Goal: Task Accomplishment & Management: Use online tool/utility

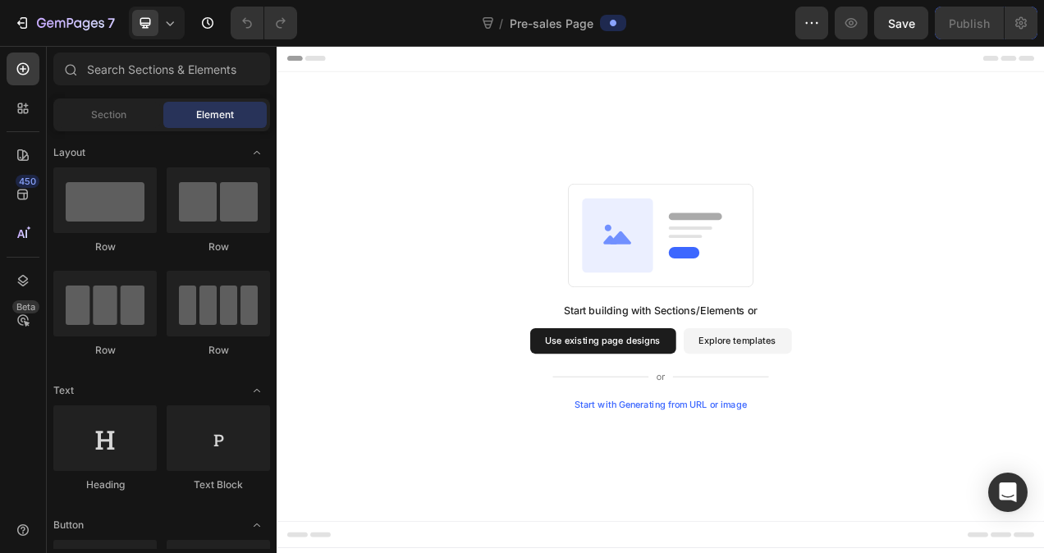
click at [642, 436] on button "Use existing page designs" at bounding box center [695, 425] width 187 height 33
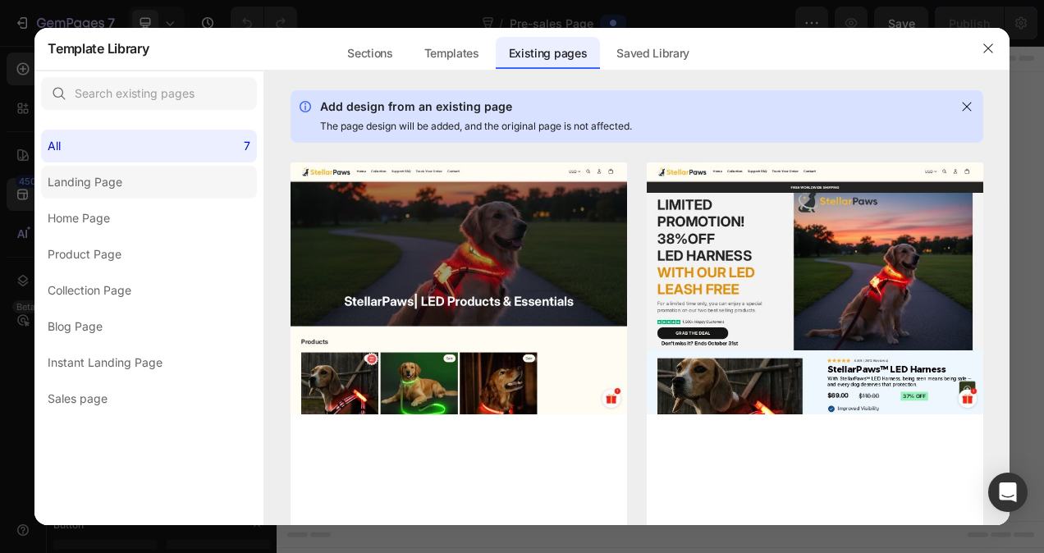
click at [162, 181] on label "Landing Page" at bounding box center [149, 182] width 216 height 33
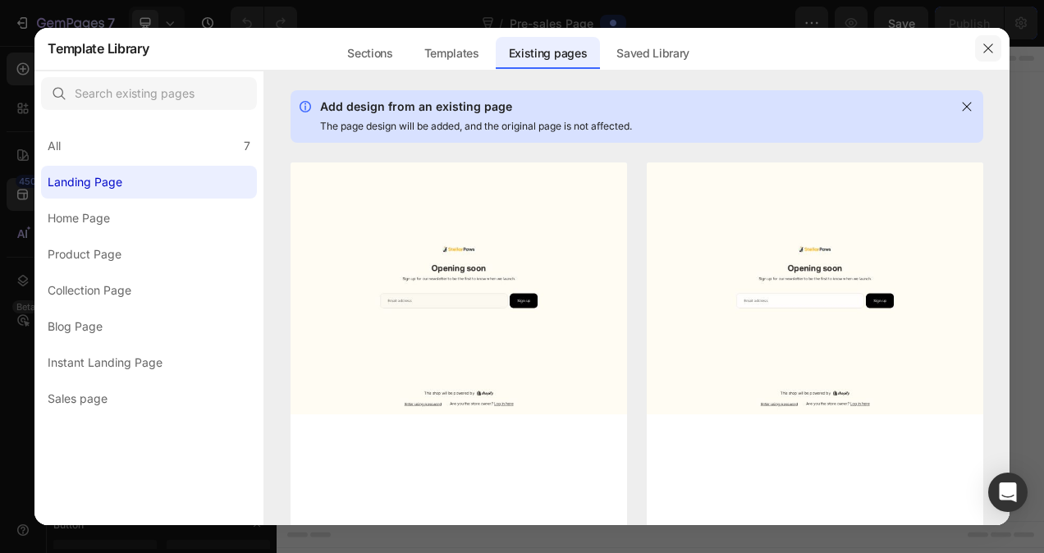
click at [992, 43] on icon "button" at bounding box center [988, 48] width 13 height 13
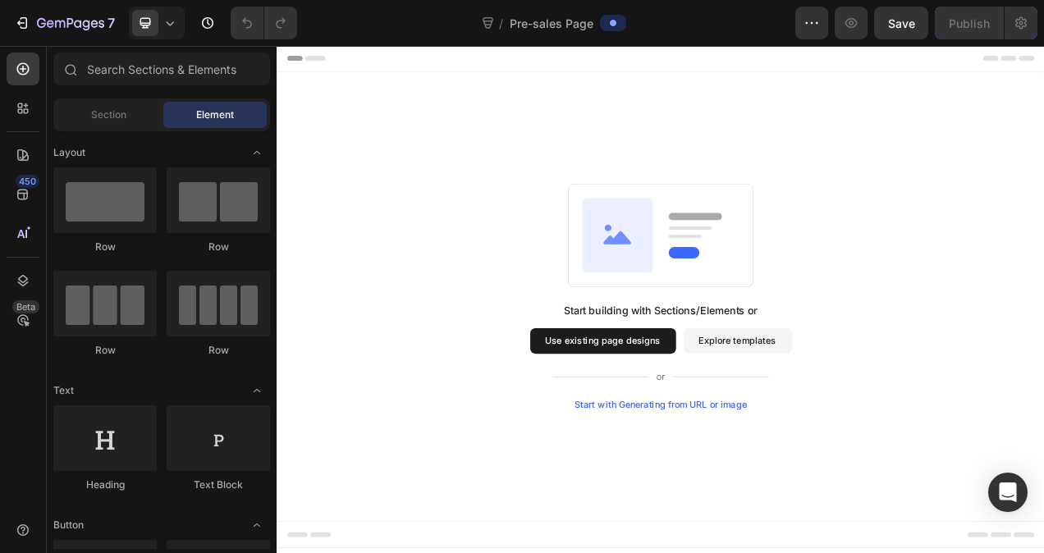
click at [857, 435] on button "Explore templates" at bounding box center [868, 425] width 139 height 33
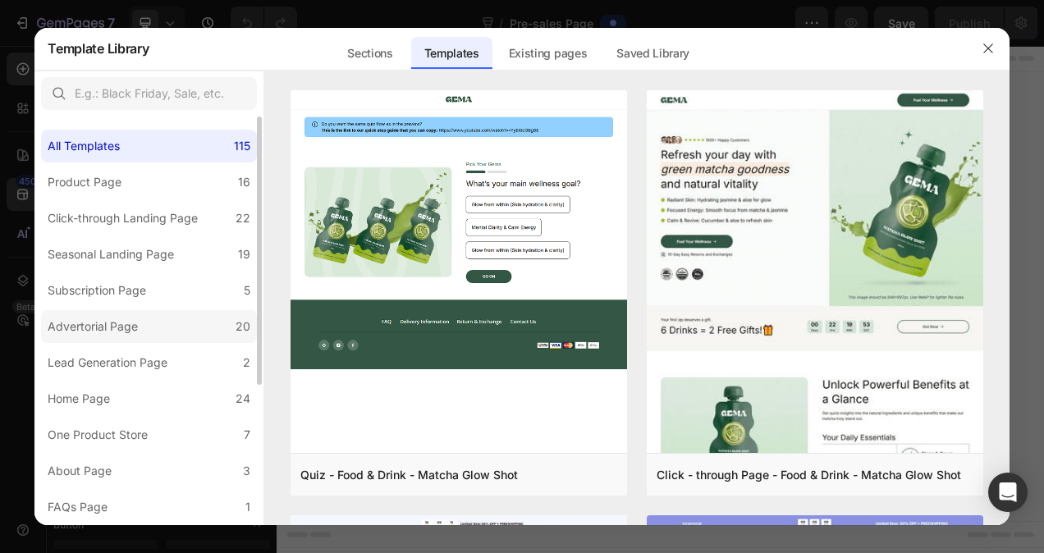
click at [110, 332] on div "Advertorial Page" at bounding box center [93, 327] width 90 height 20
